Goal: Task Accomplishment & Management: Manage account settings

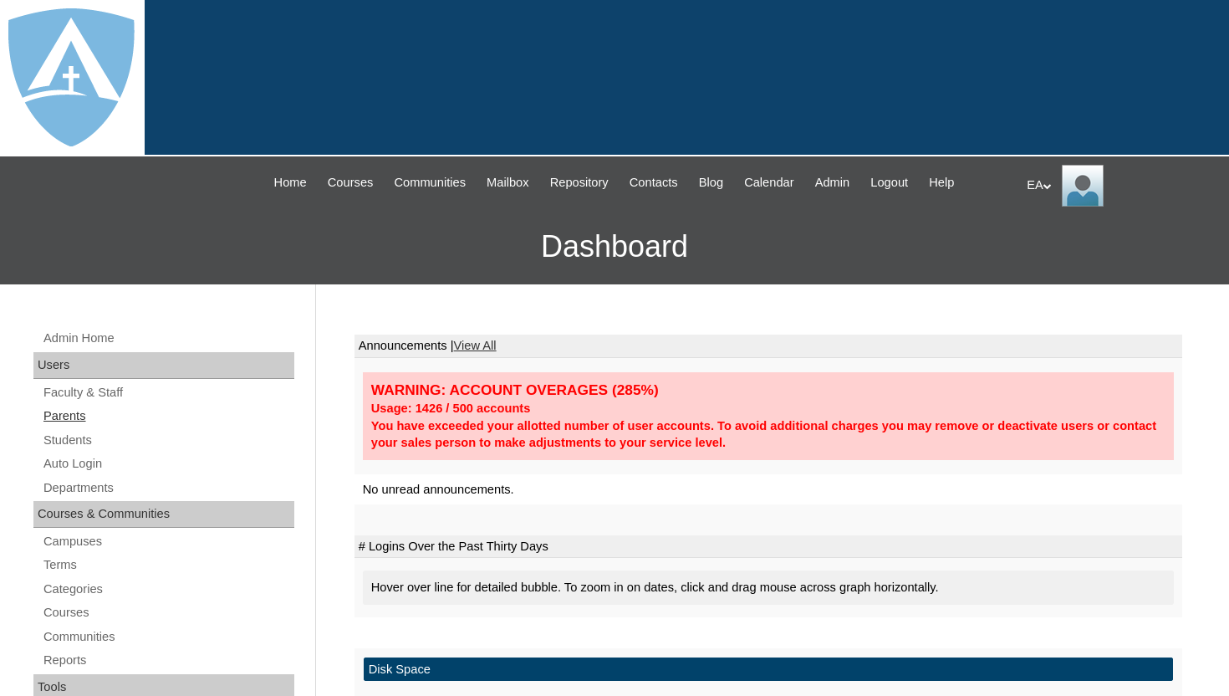
click at [80, 416] on link "Parents" at bounding box center [168, 416] width 253 height 21
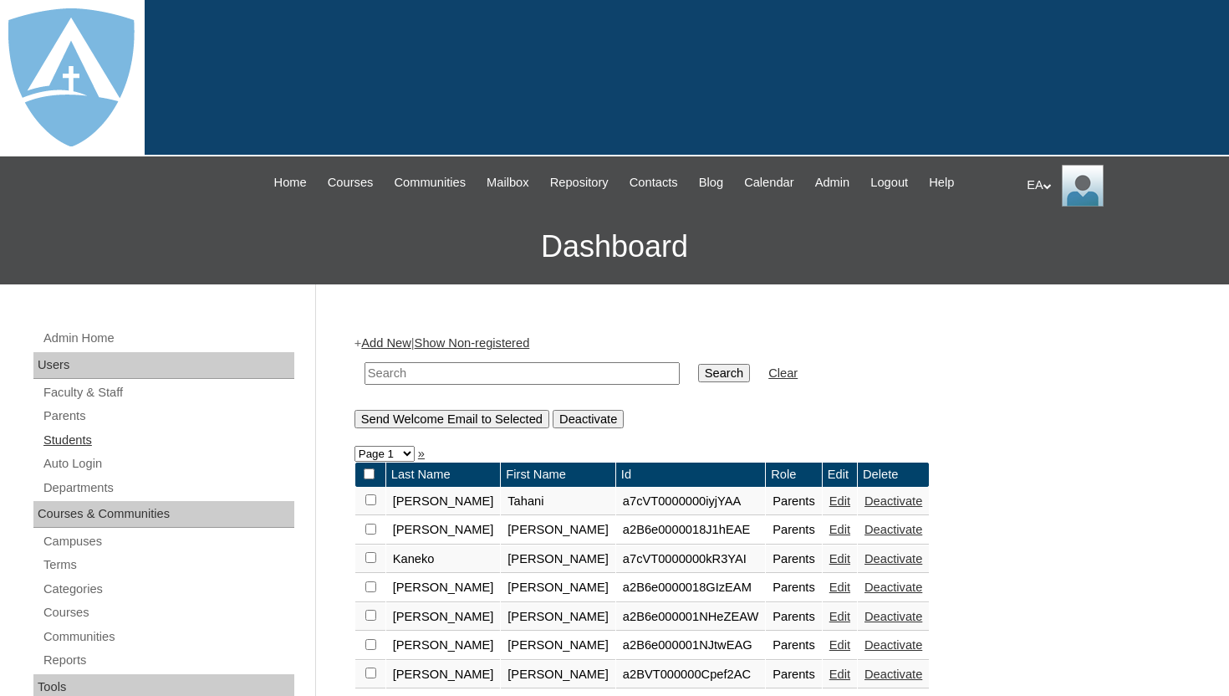
click at [80, 442] on link "Students" at bounding box center [168, 440] width 253 height 21
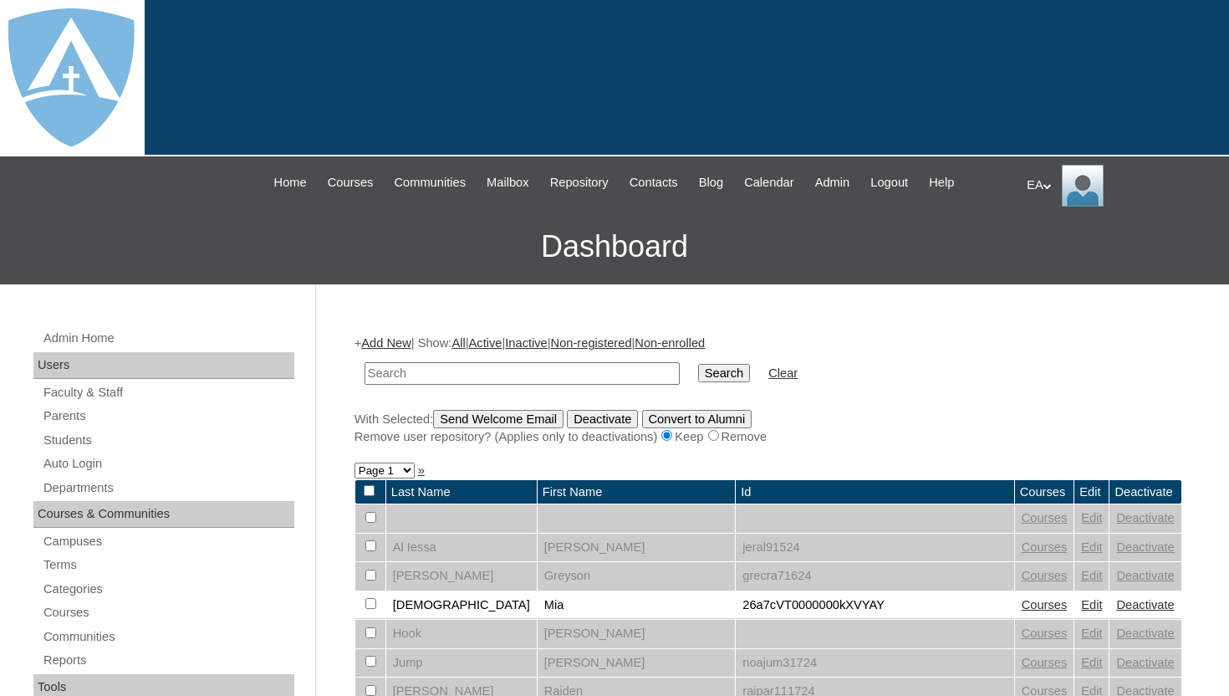
click at [80, 442] on link "Students" at bounding box center [168, 440] width 253 height 21
click at [447, 372] on input "text" at bounding box center [522, 373] width 315 height 23
type input "terrell"
click at [712, 371] on input "Search" at bounding box center [724, 373] width 52 height 18
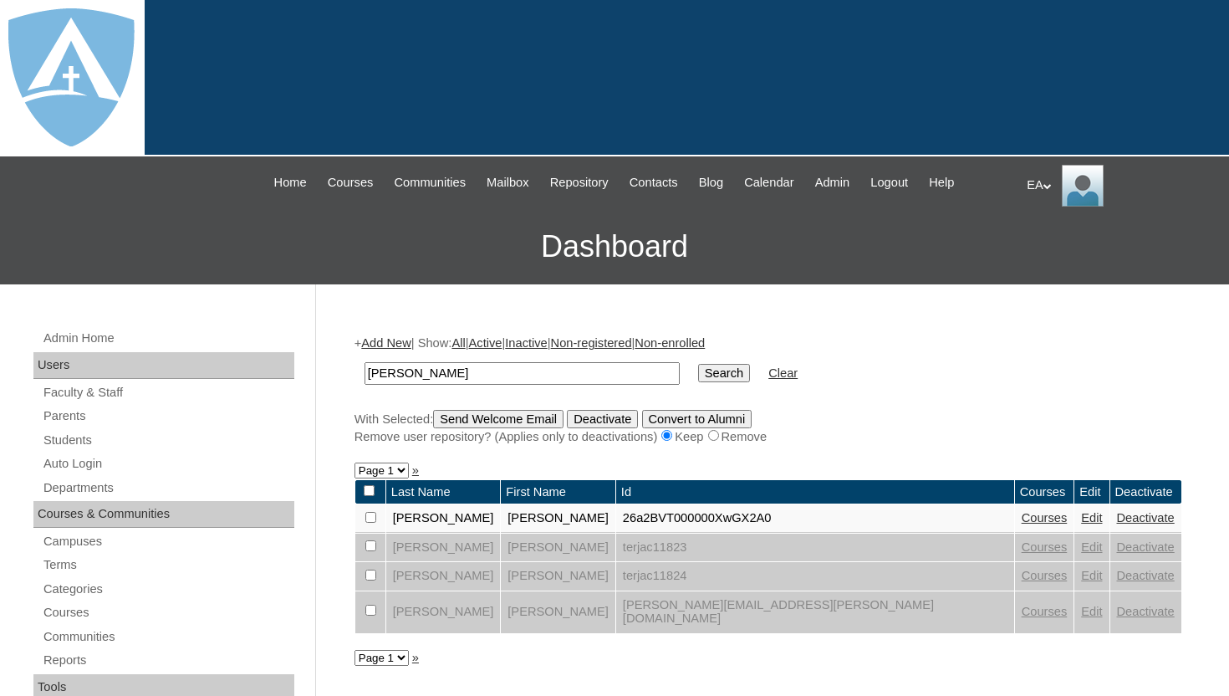
click at [1081, 519] on link "Edit" at bounding box center [1091, 517] width 21 height 13
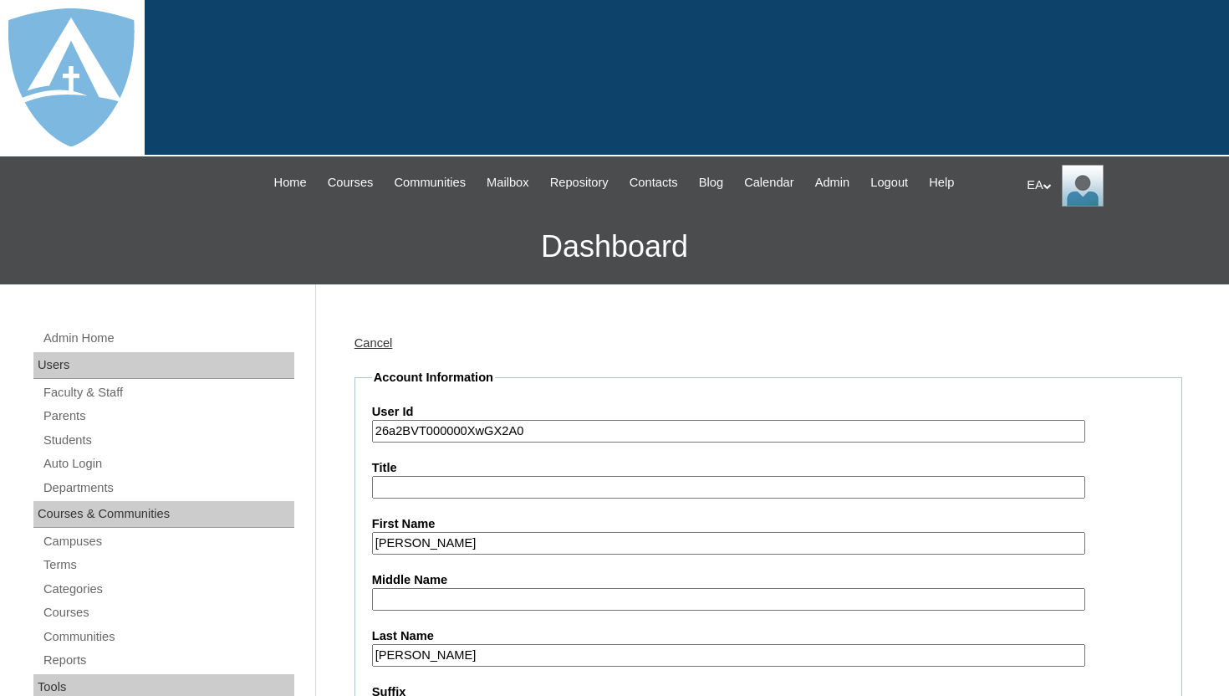
type input "HomeschoolAdmin"
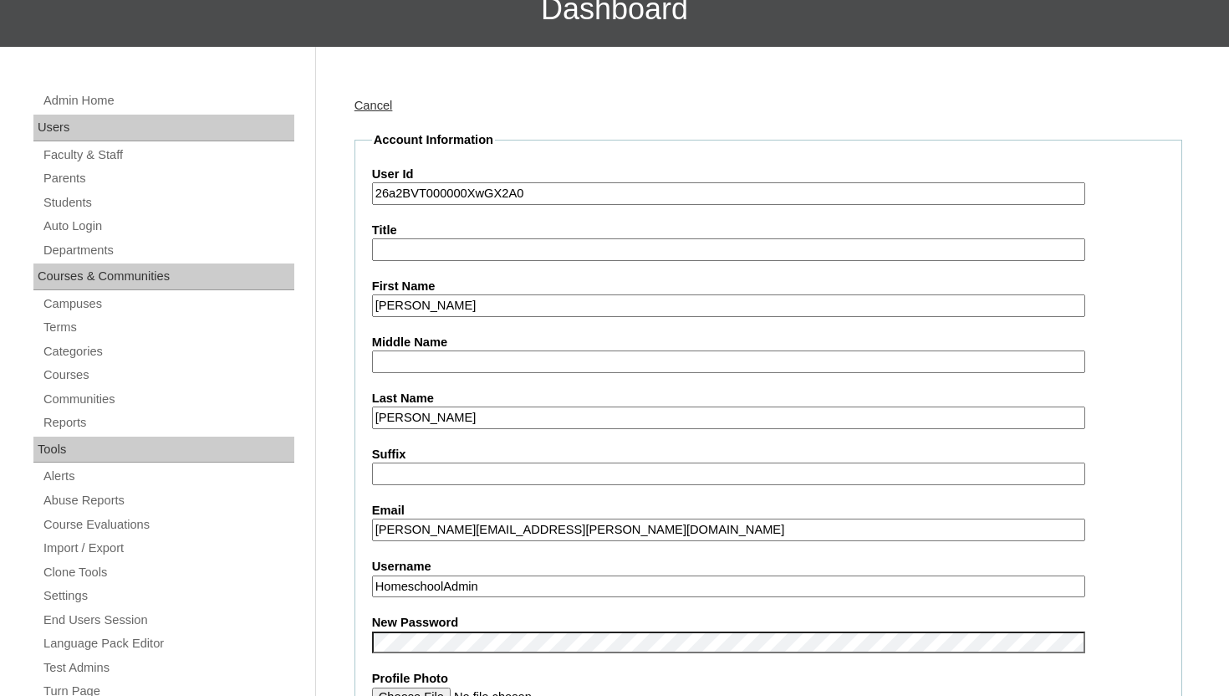
scroll to position [201, 0]
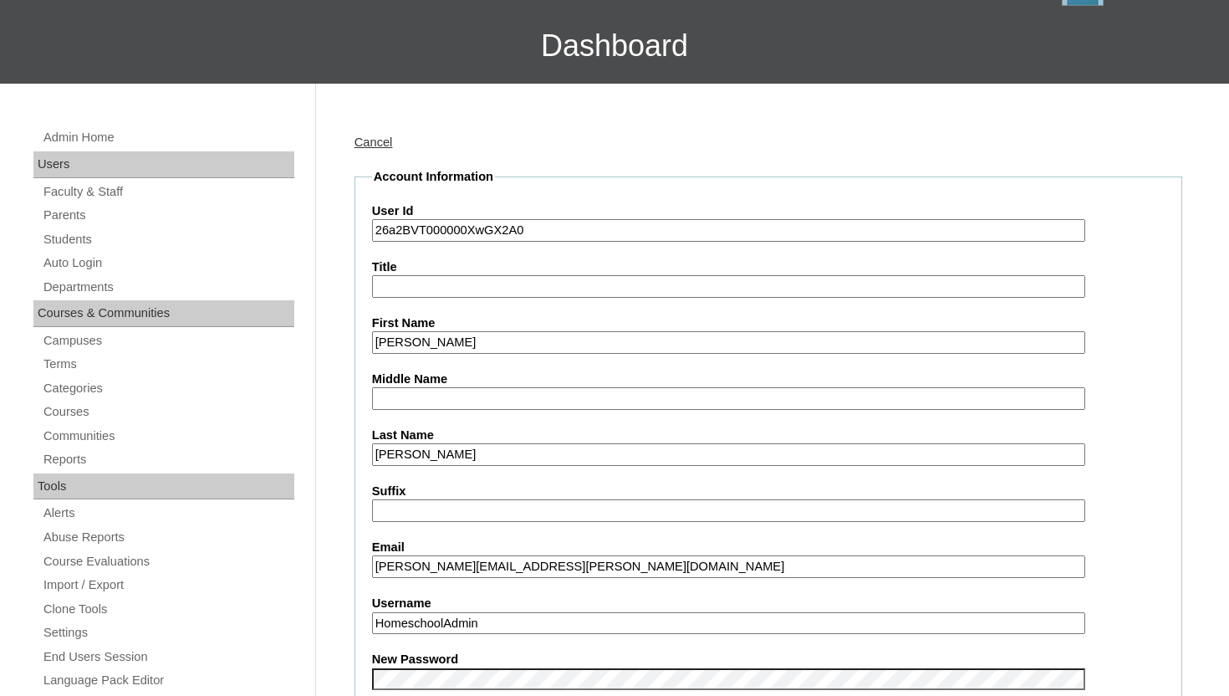
click at [380, 135] on link "Cancel" at bounding box center [374, 141] width 38 height 13
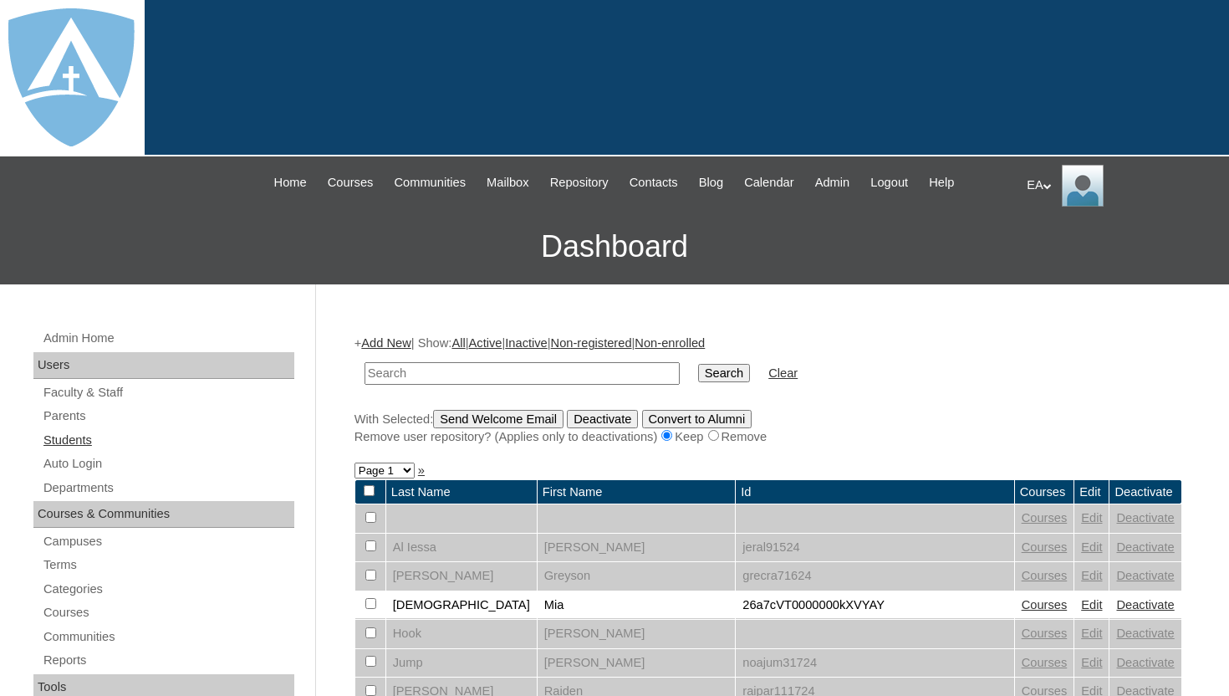
click at [73, 439] on link "Students" at bounding box center [168, 440] width 253 height 21
